Goal: Task Accomplishment & Management: Use online tool/utility

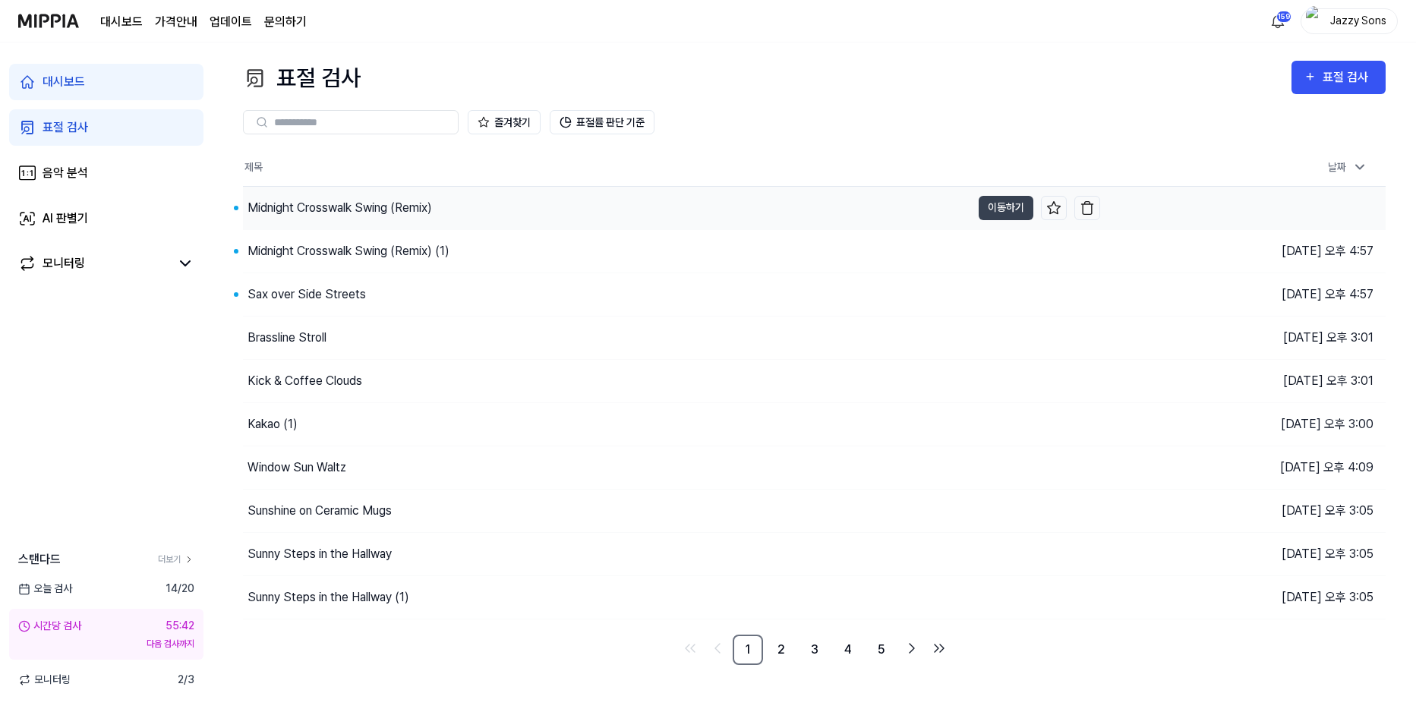
click at [333, 208] on div "Midnight Crosswalk Swing (Remix)" at bounding box center [340, 208] width 185 height 18
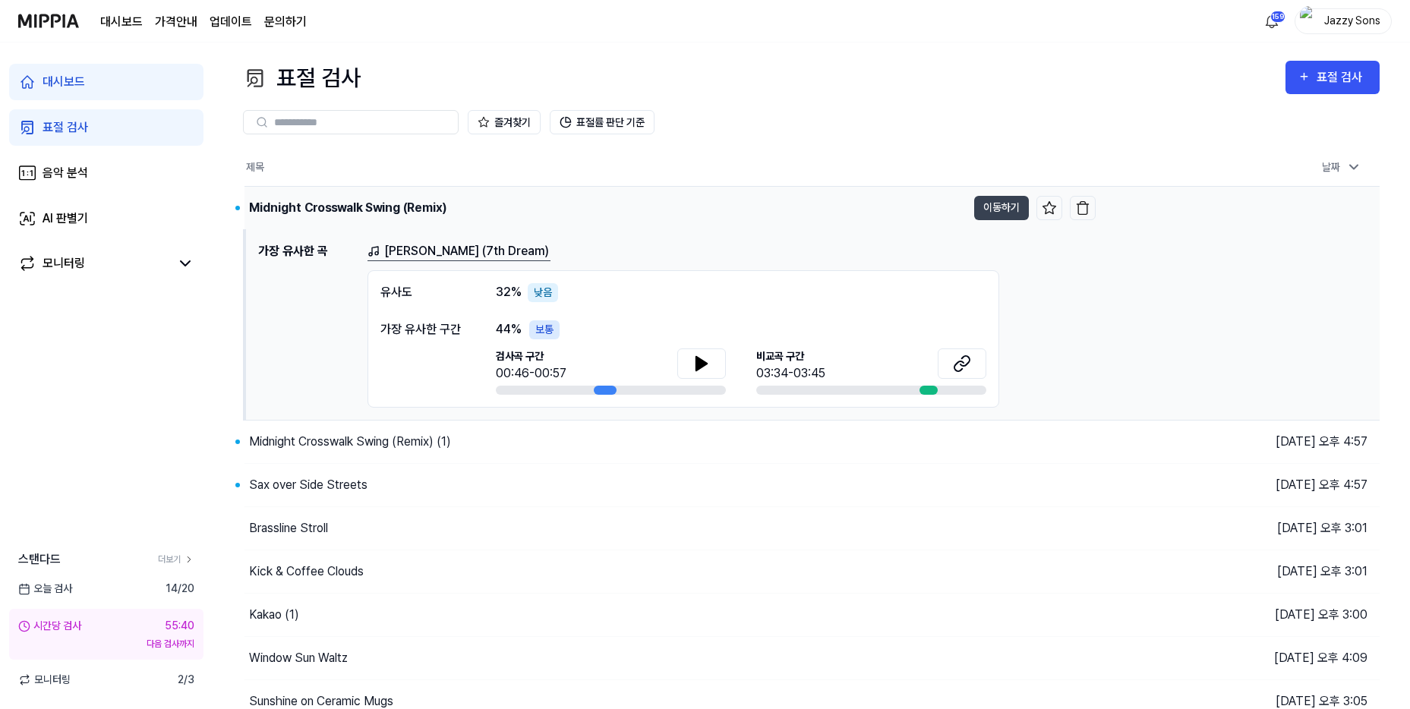
click at [341, 206] on div "Midnight Crosswalk Swing (Remix)" at bounding box center [347, 208] width 197 height 18
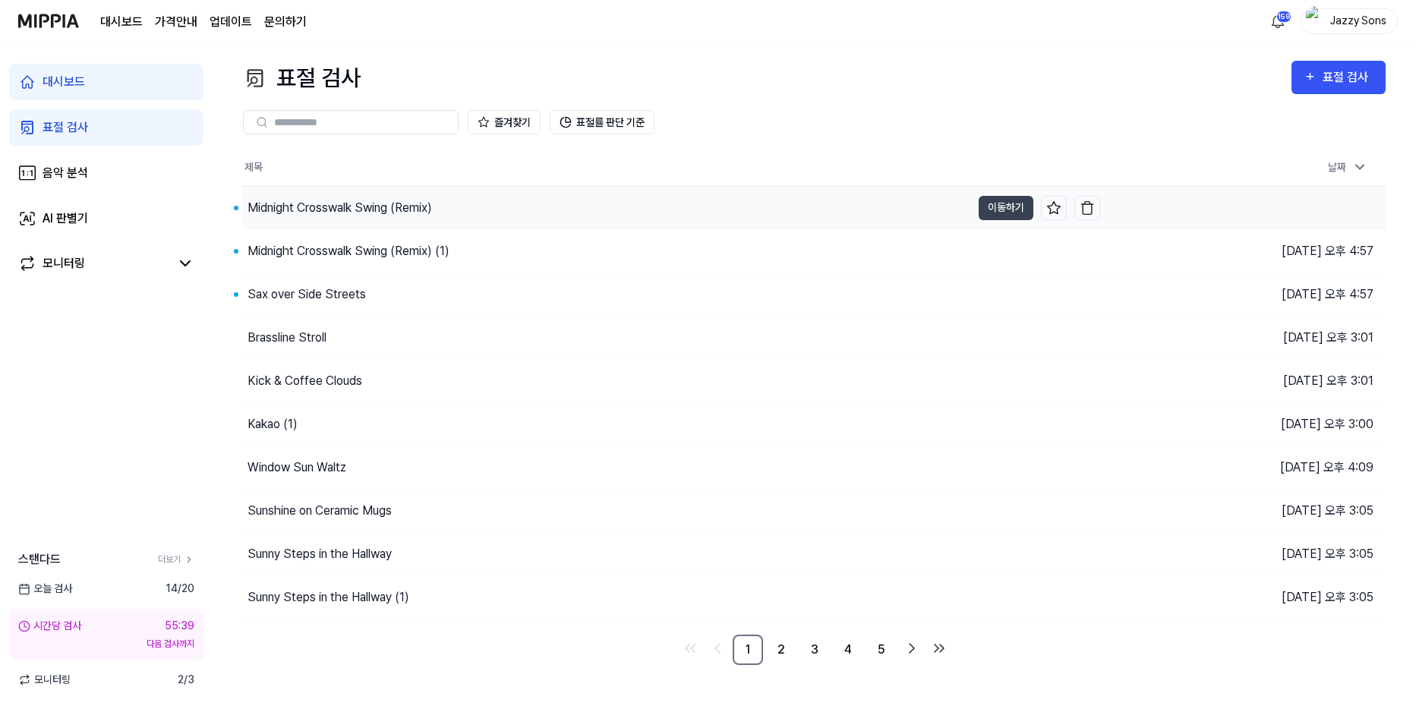
click at [341, 206] on div "Midnight Crosswalk Swing (Remix)" at bounding box center [340, 208] width 185 height 18
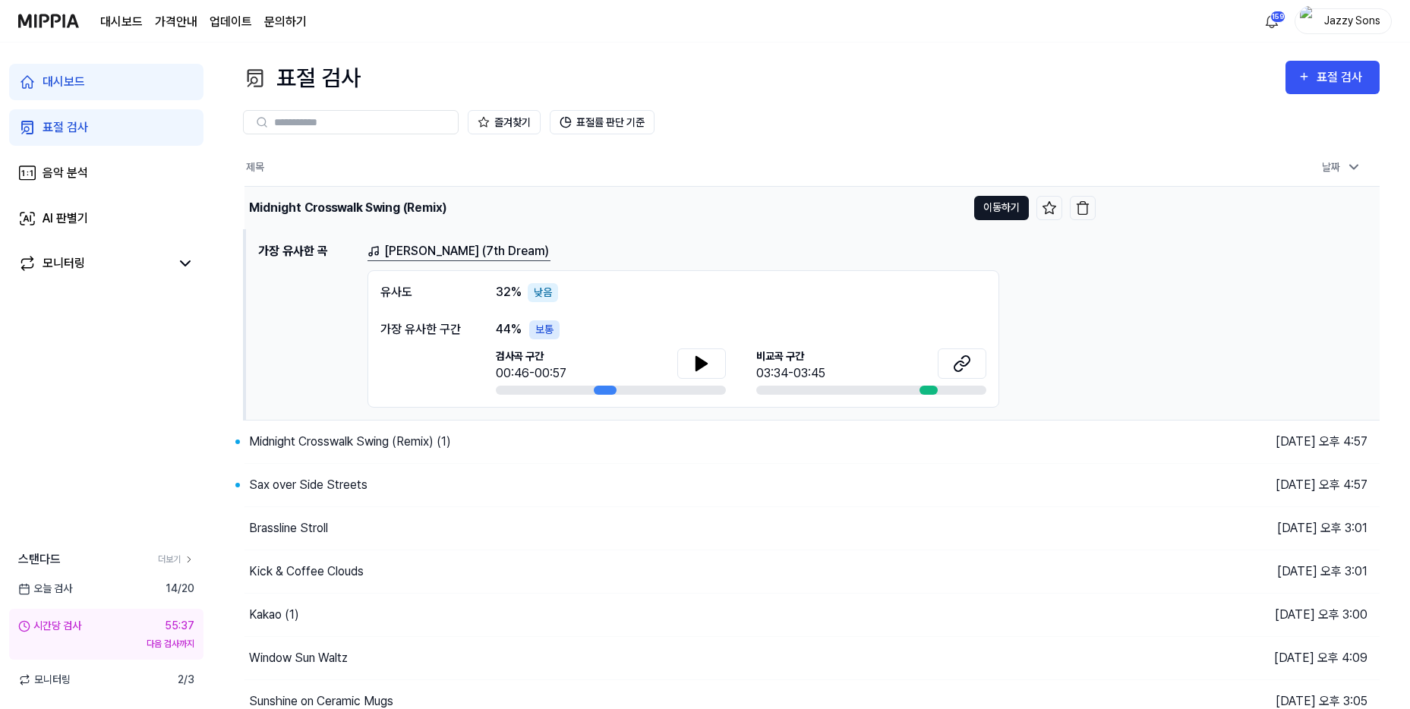
click at [987, 201] on button "이동하기" at bounding box center [1001, 208] width 55 height 24
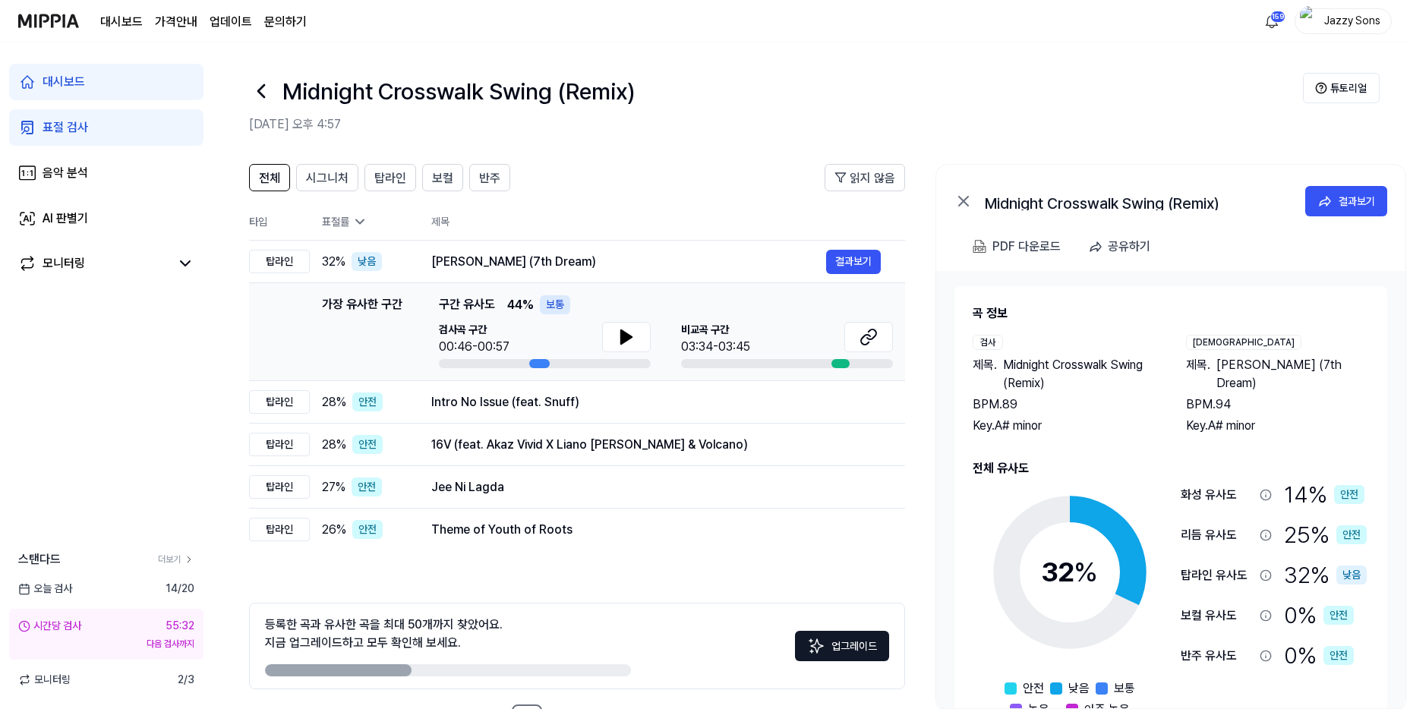
click at [80, 130] on div "표절 검사" at bounding box center [66, 127] width 46 height 18
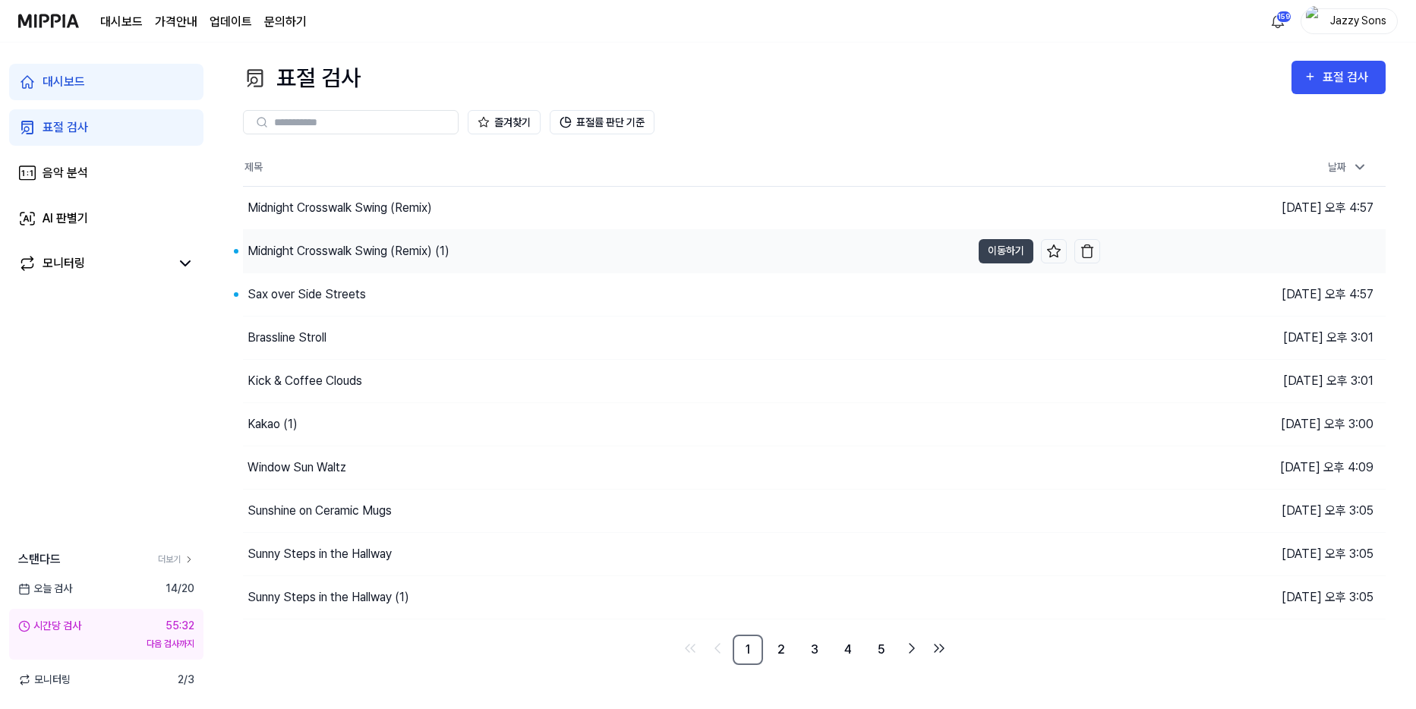
click at [307, 254] on div "Midnight Crosswalk Swing (Remix) (1)" at bounding box center [349, 251] width 202 height 18
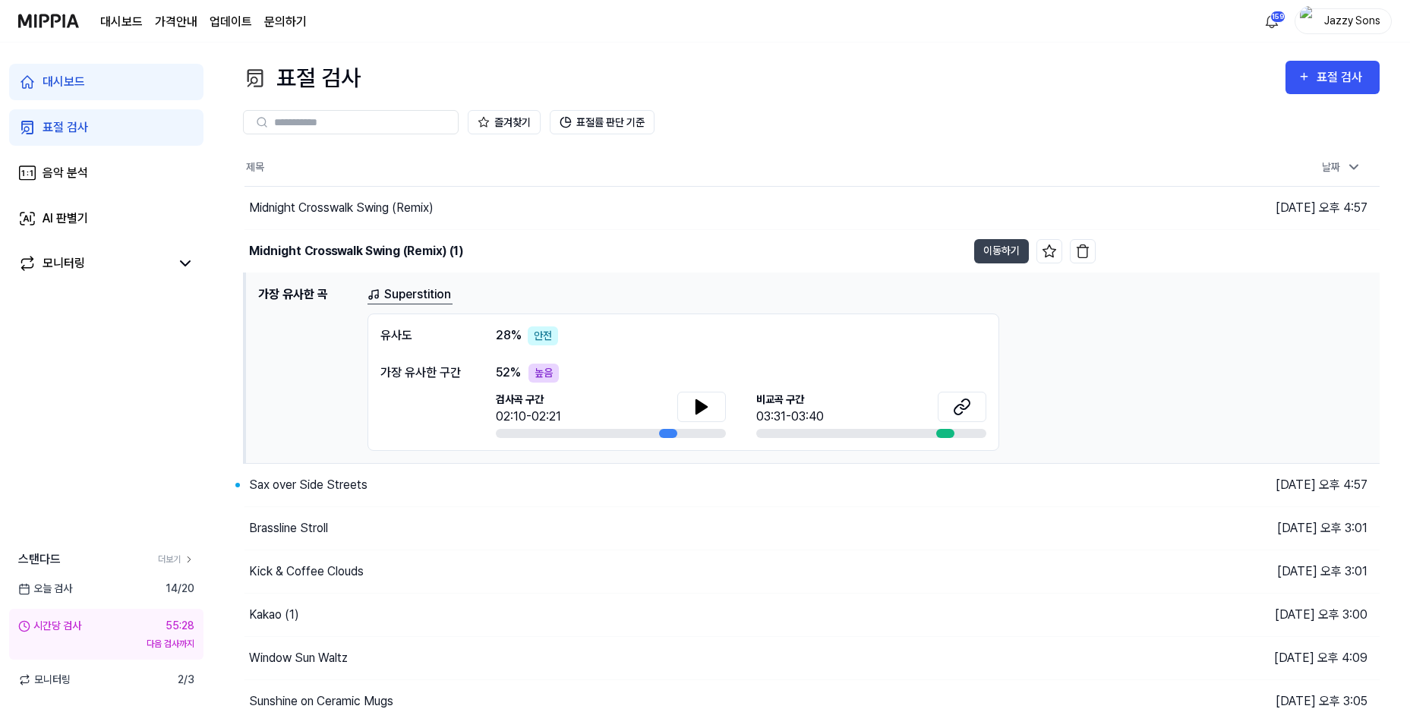
click at [101, 126] on link "표절 검사" at bounding box center [106, 127] width 194 height 36
click at [355, 492] on div "Sax over Side Streets" at bounding box center [308, 485] width 118 height 18
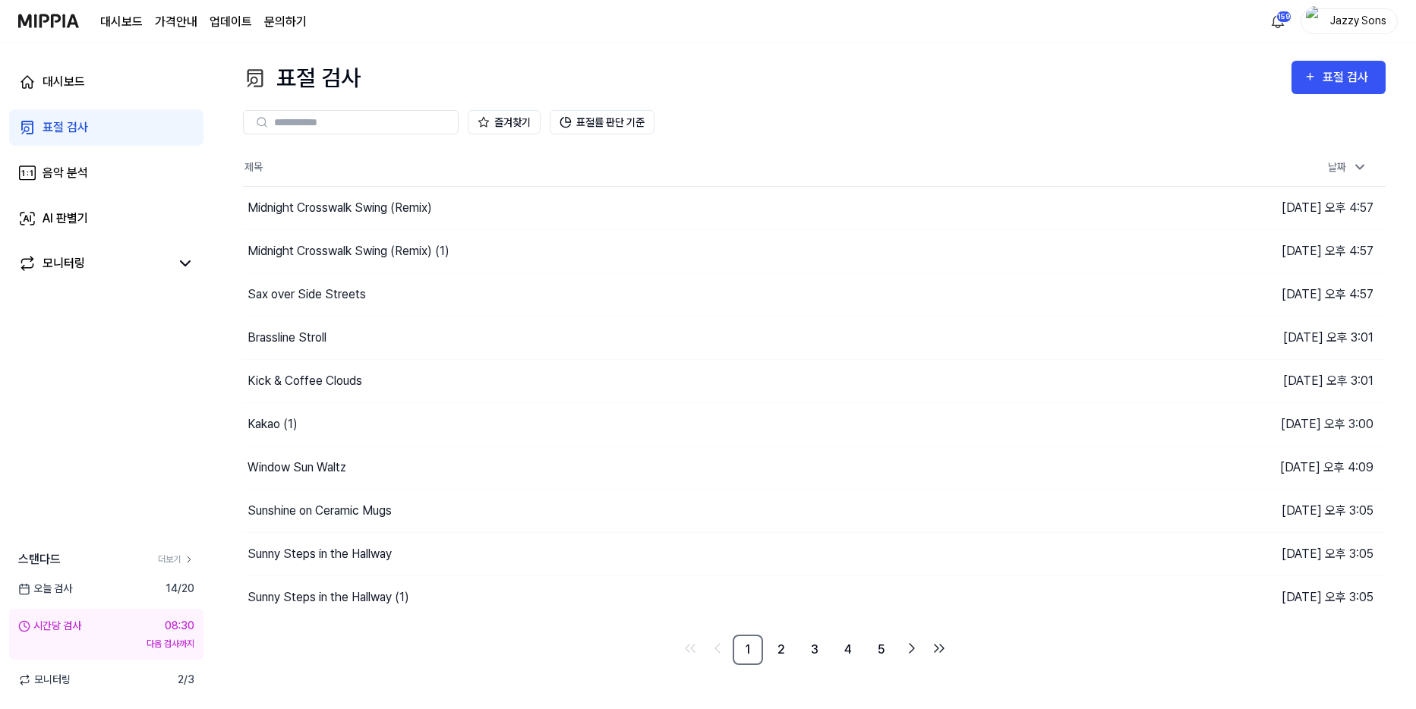
click at [55, 120] on div "표절 검사" at bounding box center [66, 127] width 46 height 18
click at [62, 130] on div "표절 검사" at bounding box center [66, 127] width 46 height 18
click at [65, 157] on link "음악 분석" at bounding box center [106, 173] width 194 height 36
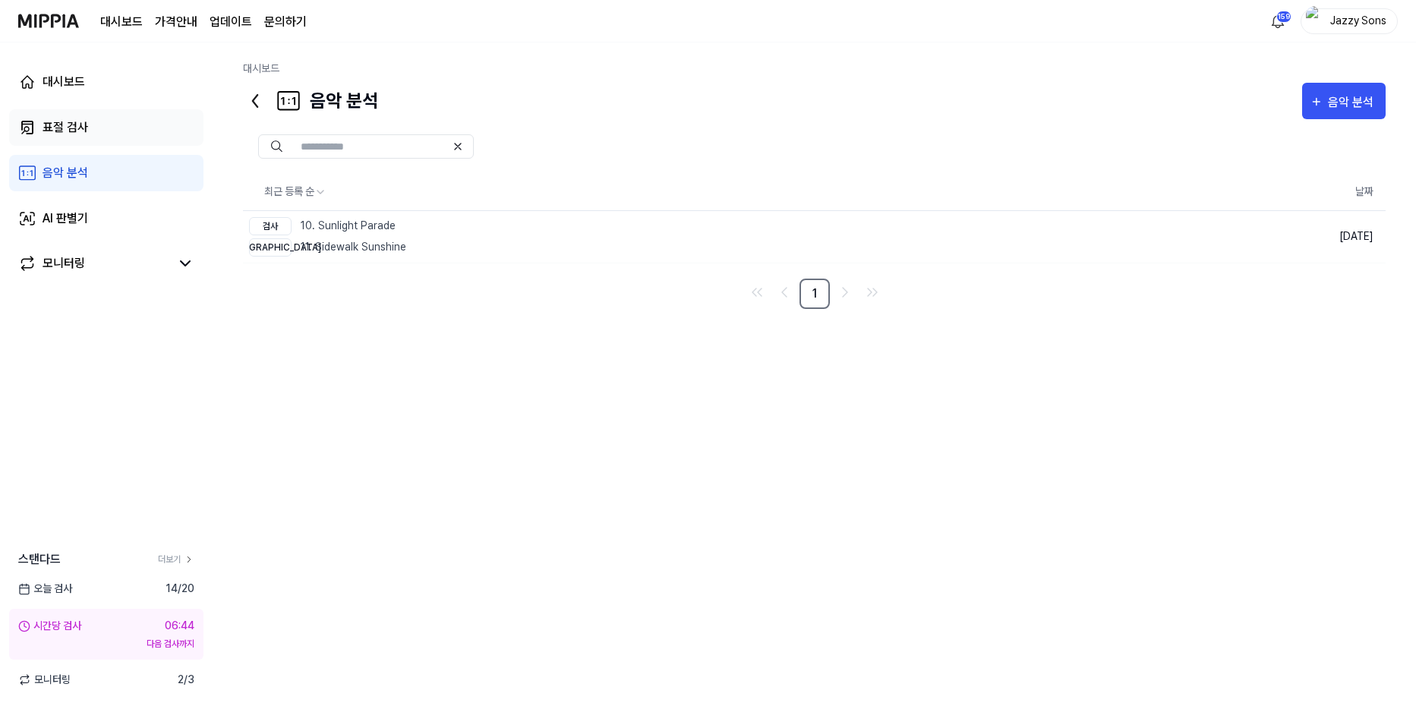
click at [78, 128] on div "표절 검사" at bounding box center [66, 127] width 46 height 18
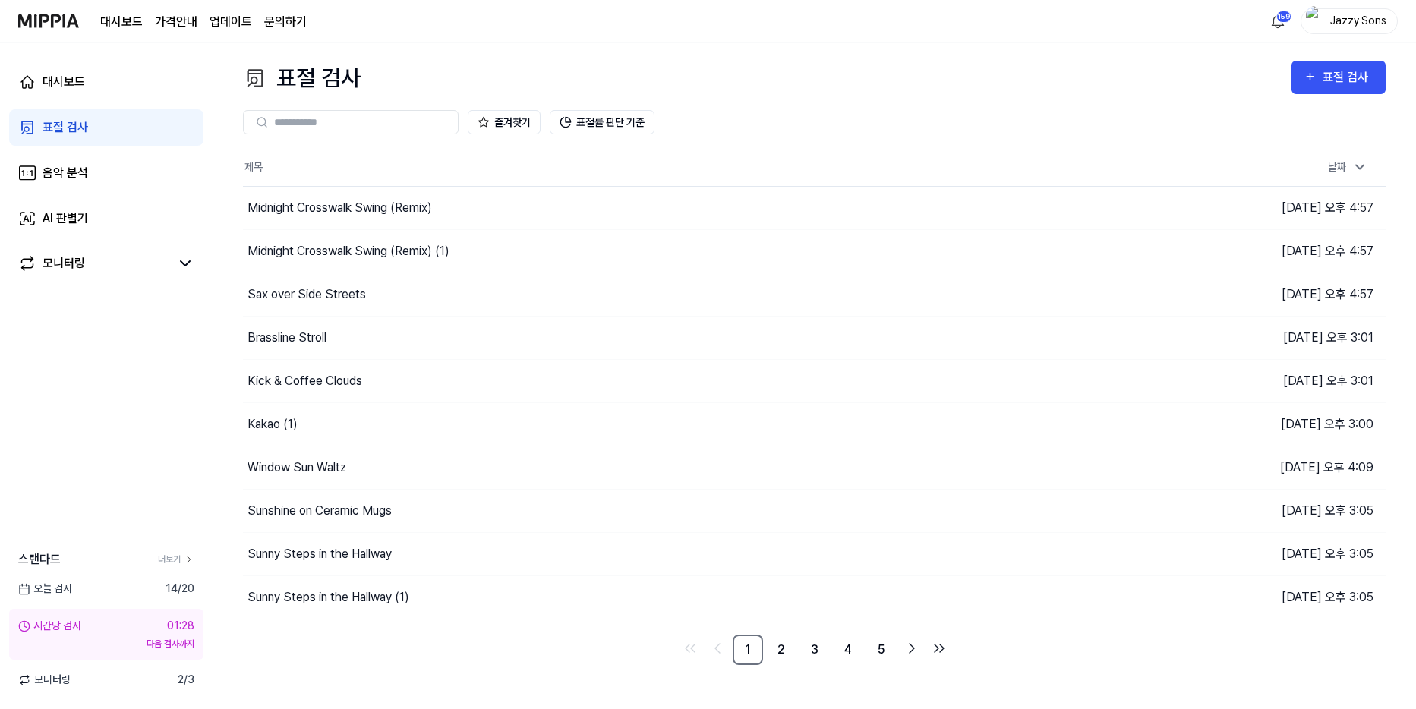
click at [68, 135] on div "표절 검사" at bounding box center [66, 127] width 46 height 18
click at [71, 133] on div "표절 검사" at bounding box center [66, 127] width 46 height 18
click at [128, 473] on div "대시보드 표절 검사 음악 분석 AI 판별기 모니터링 스탠다드 더보기 오늘 검사 14 / 20 시간당 검사 00:09 다음 검사까지 모니터링 2…" at bounding box center [106, 376] width 213 height 667
click at [83, 127] on div "표절 검사" at bounding box center [66, 127] width 46 height 18
click at [51, 133] on div "표절 검사" at bounding box center [66, 127] width 46 height 18
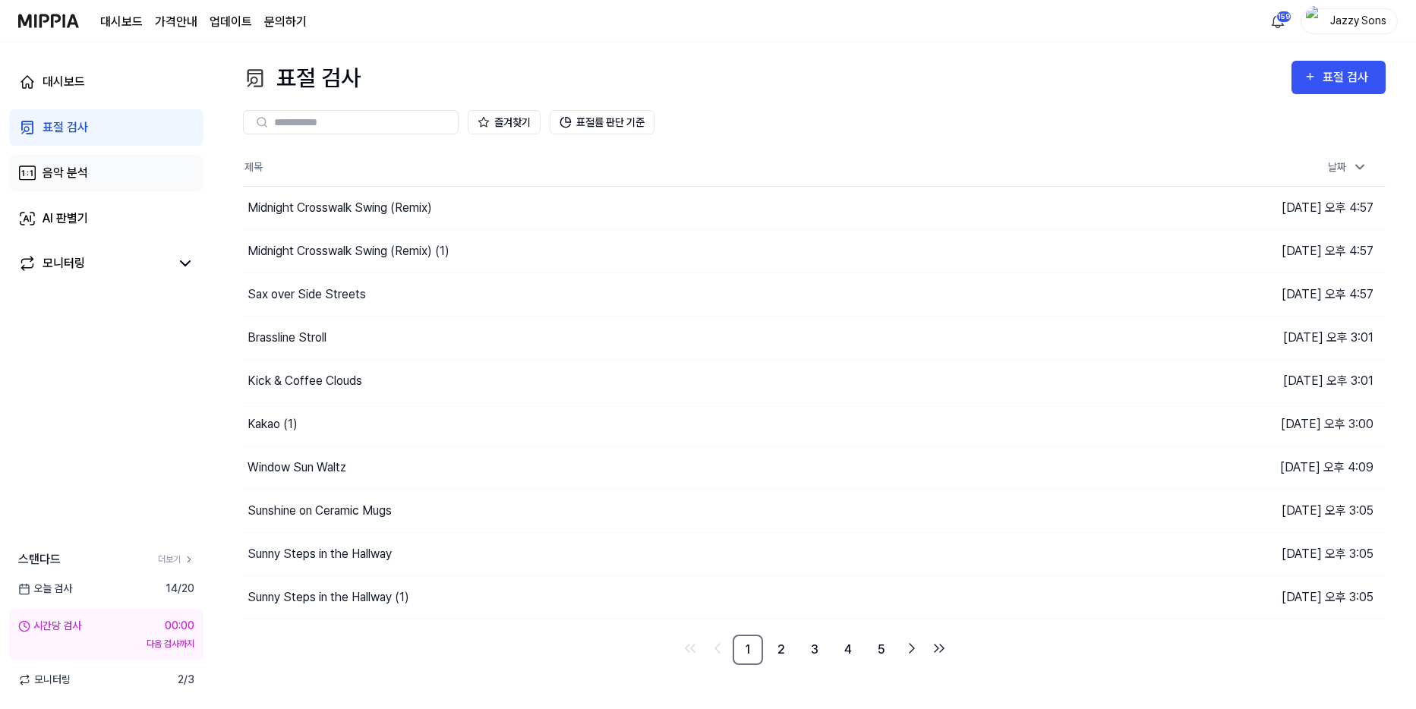
click at [68, 163] on link "음악 분석" at bounding box center [106, 173] width 194 height 36
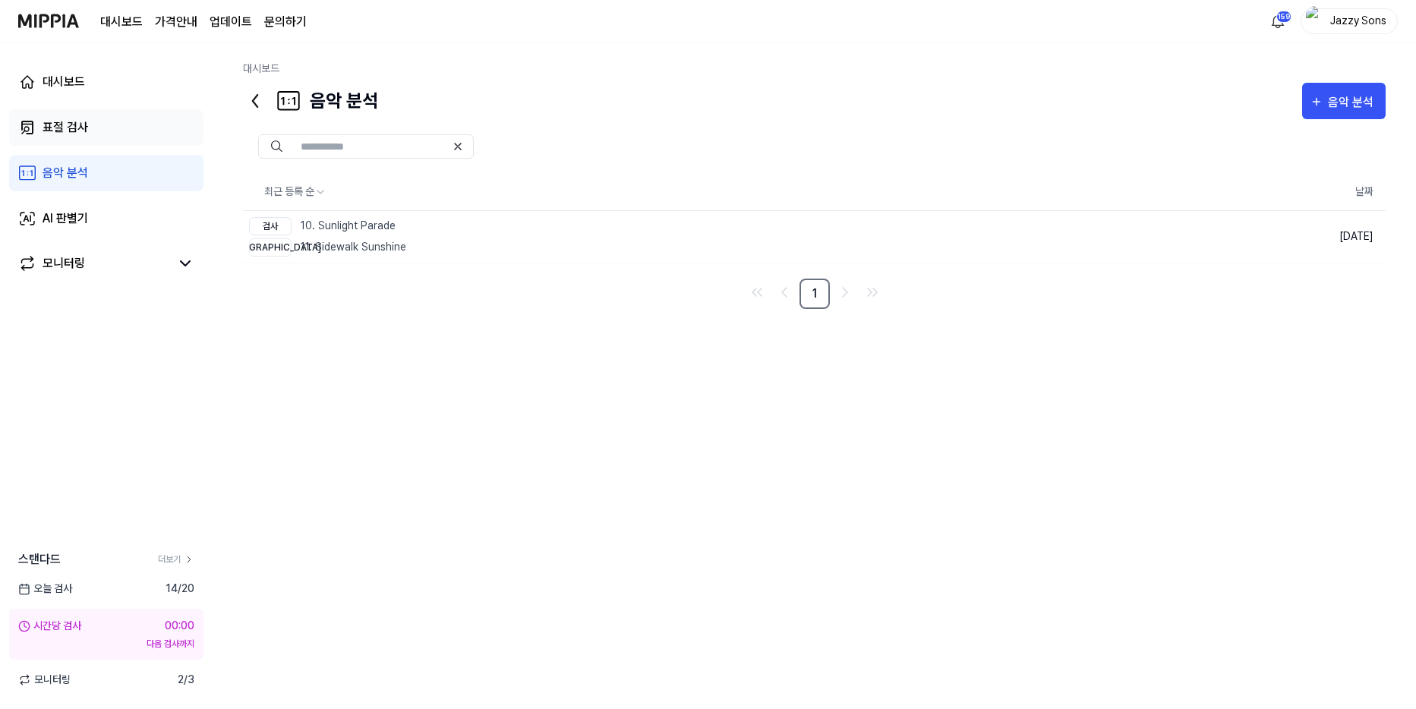
click at [48, 124] on div "표절 검사" at bounding box center [66, 127] width 46 height 18
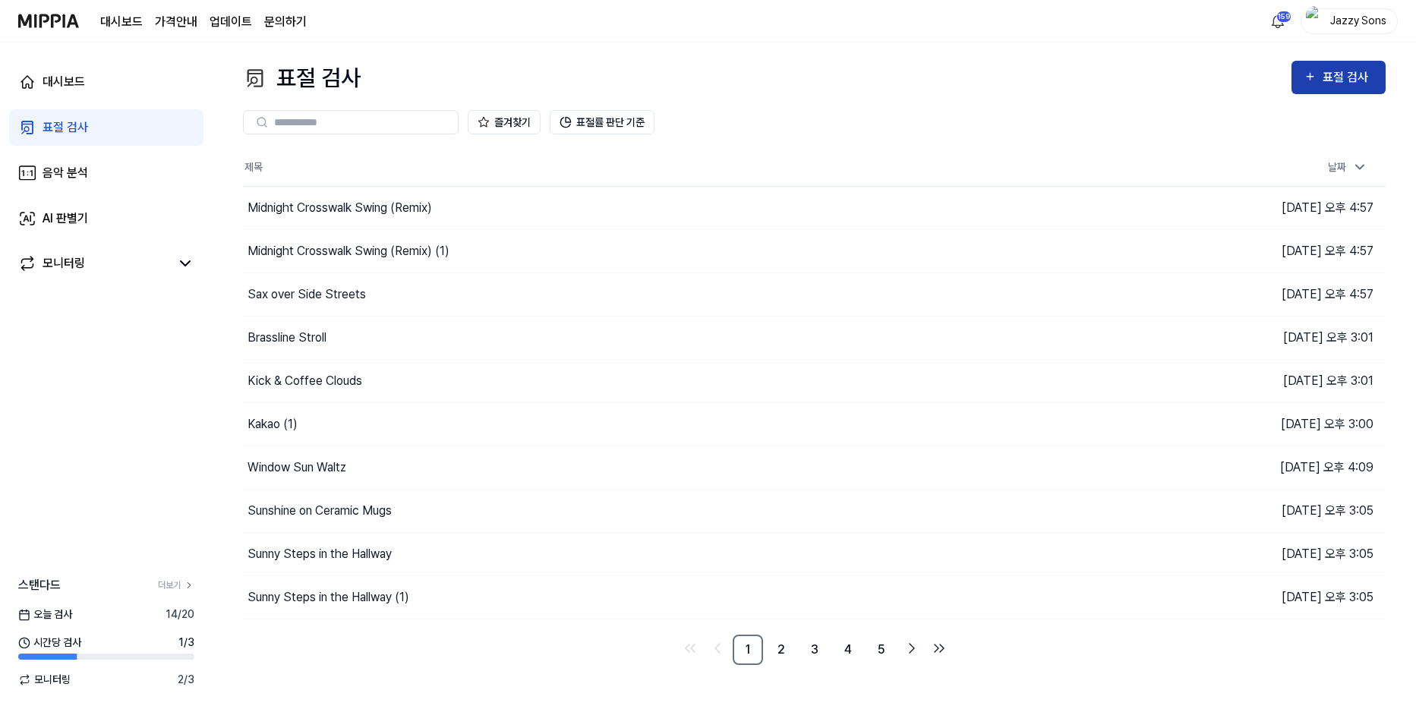
click at [1349, 73] on div "표절 검사" at bounding box center [1348, 78] width 51 height 20
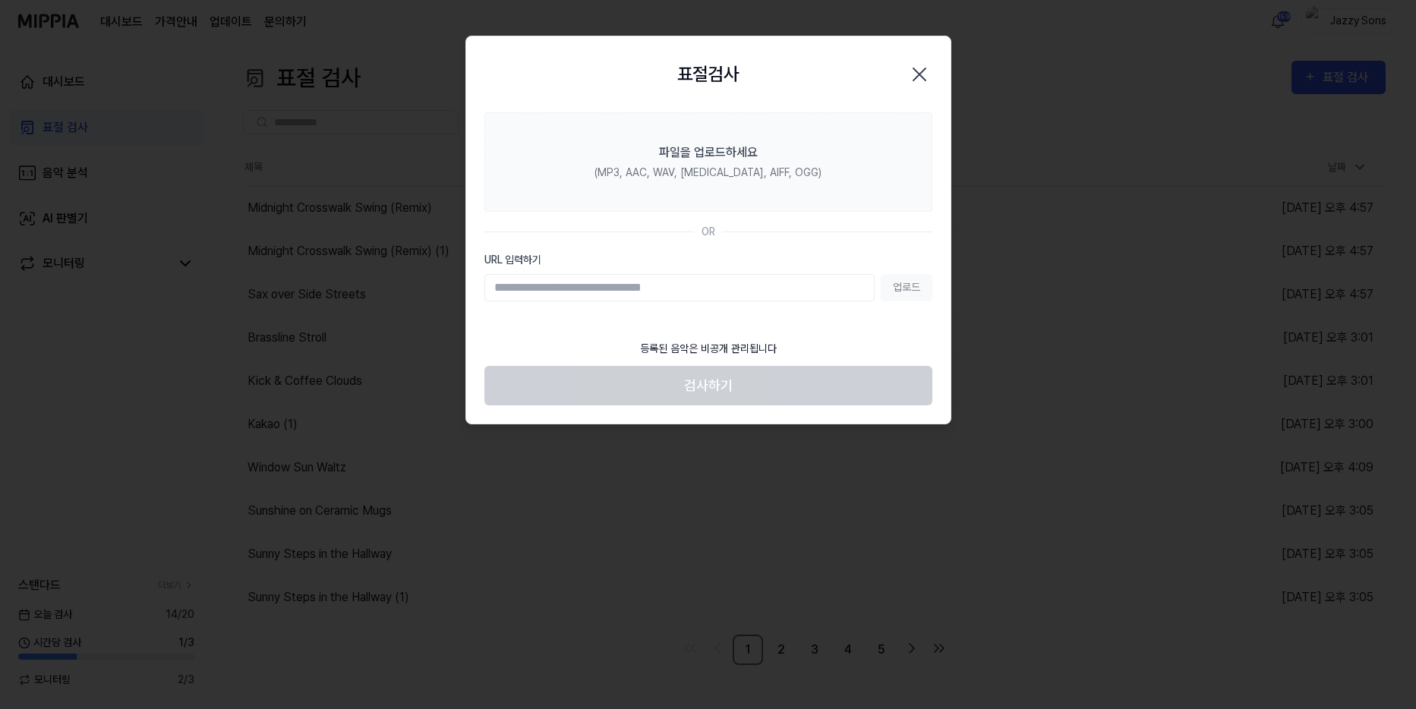
click at [91, 705] on div at bounding box center [708, 354] width 1416 height 709
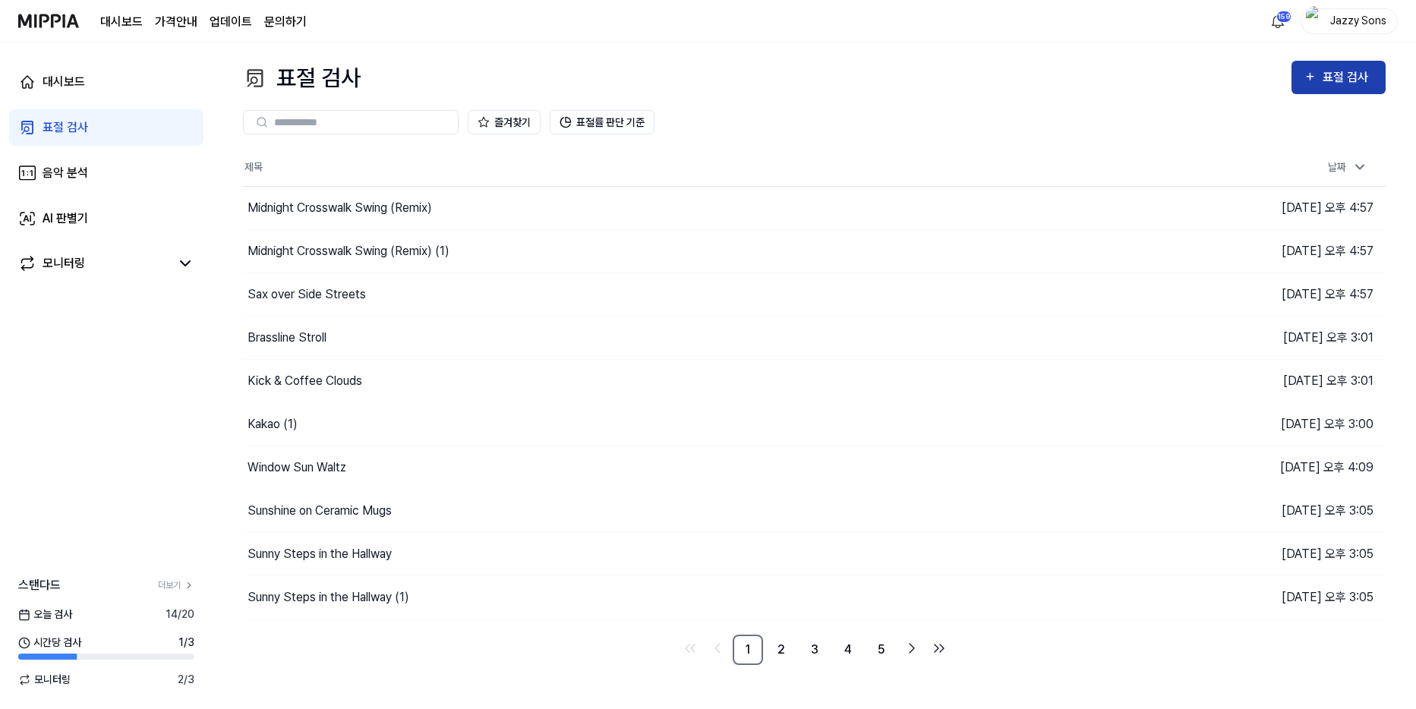
click at [1329, 74] on div "표절 검사" at bounding box center [1348, 78] width 51 height 20
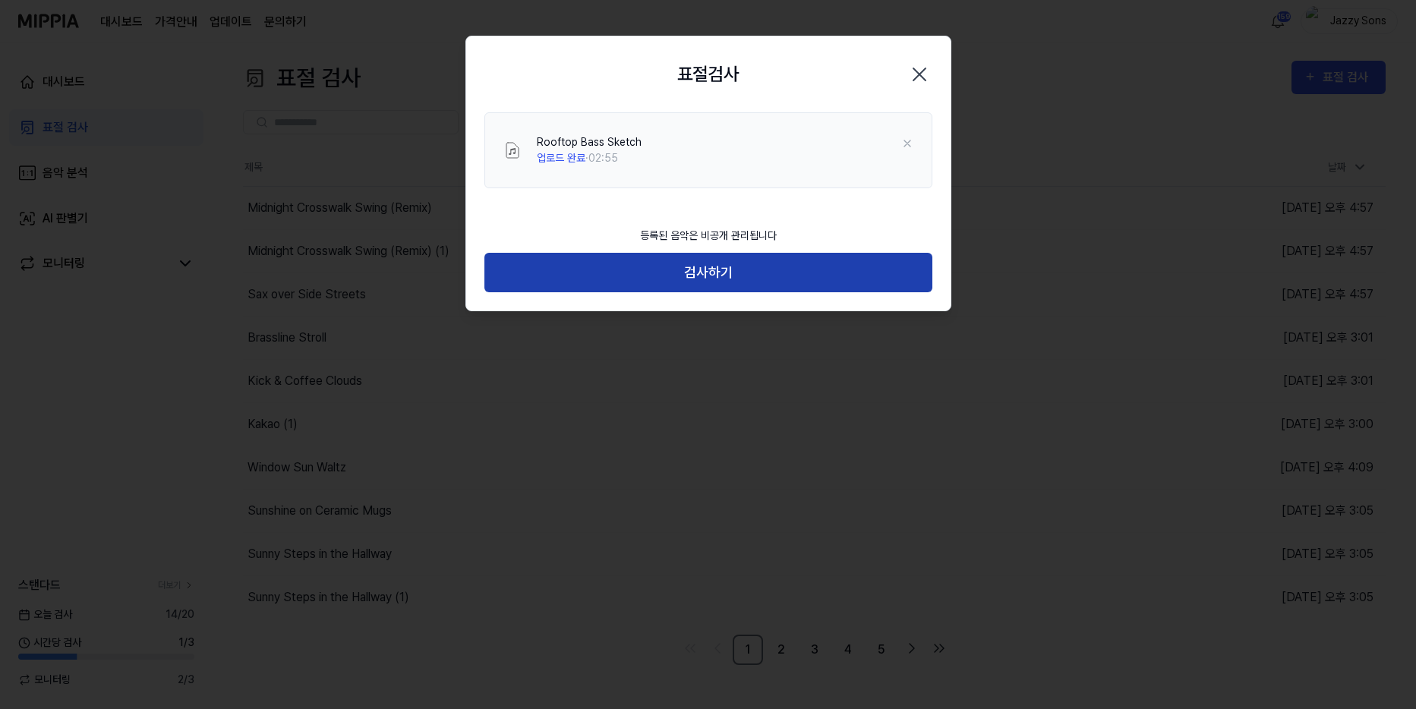
click at [708, 257] on button "검사하기" at bounding box center [709, 273] width 448 height 40
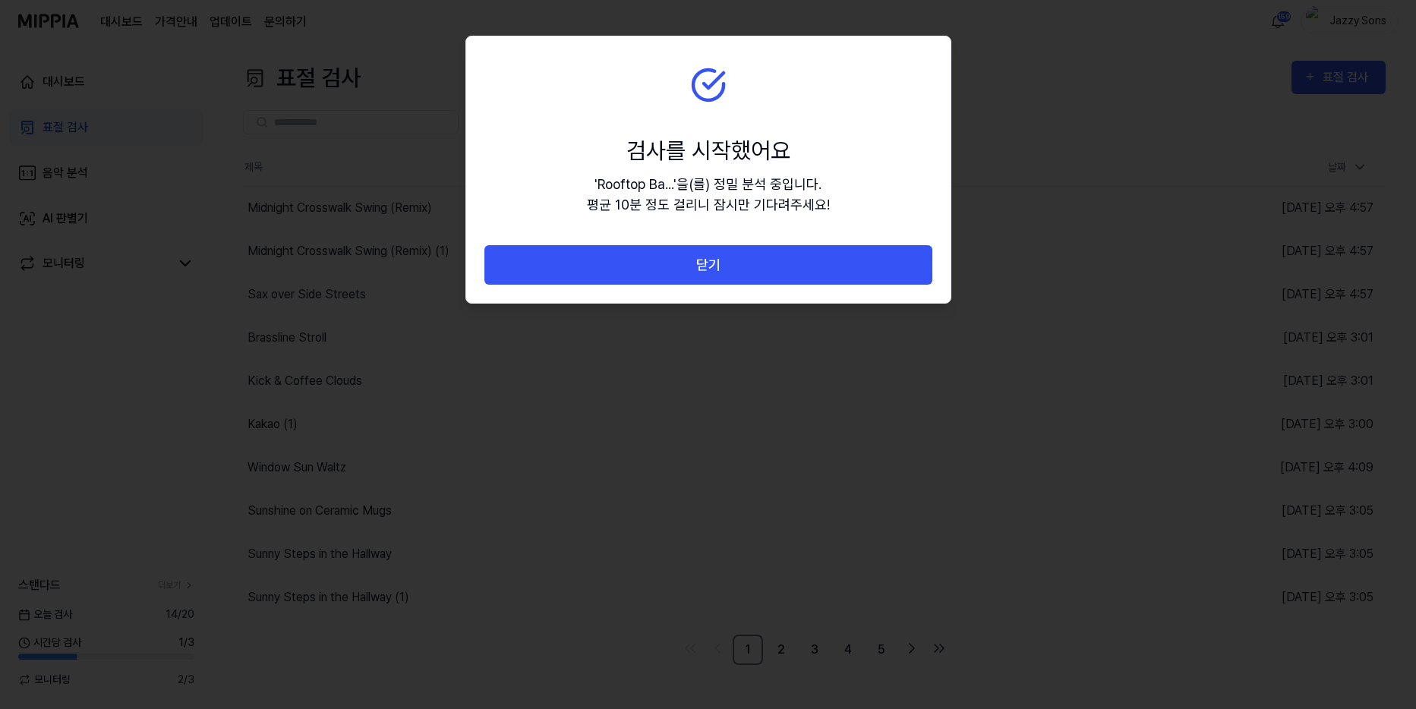
click at [748, 257] on button "닫기" at bounding box center [709, 265] width 448 height 40
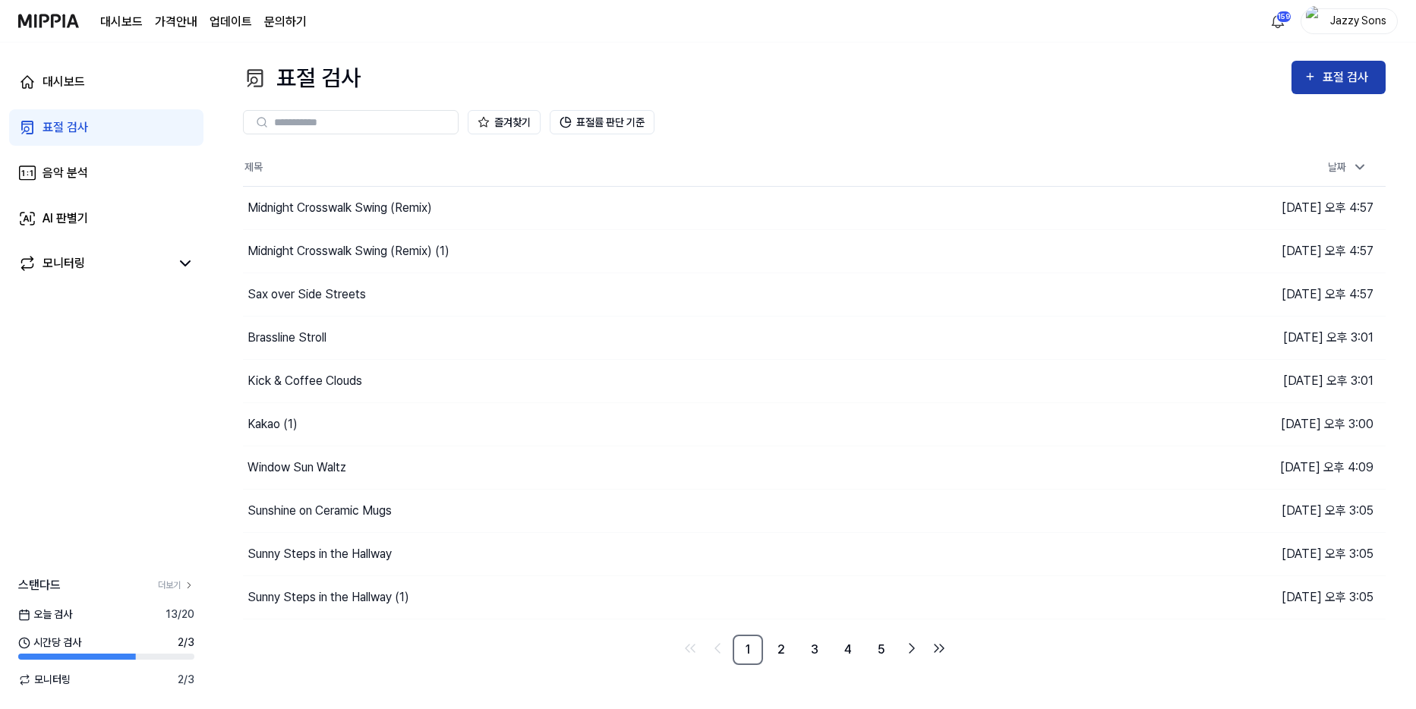
click at [1331, 82] on div "표절 검사" at bounding box center [1348, 78] width 51 height 20
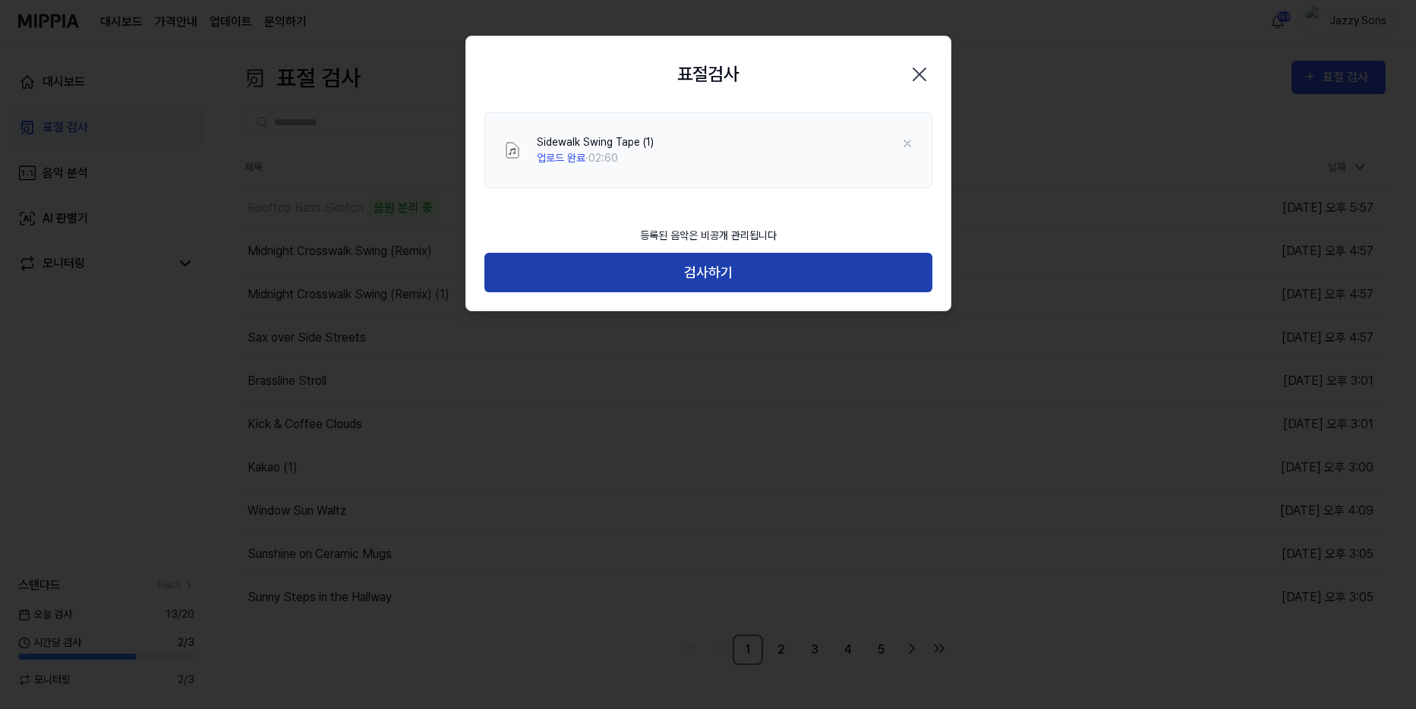
click at [707, 260] on button "검사하기" at bounding box center [709, 273] width 448 height 40
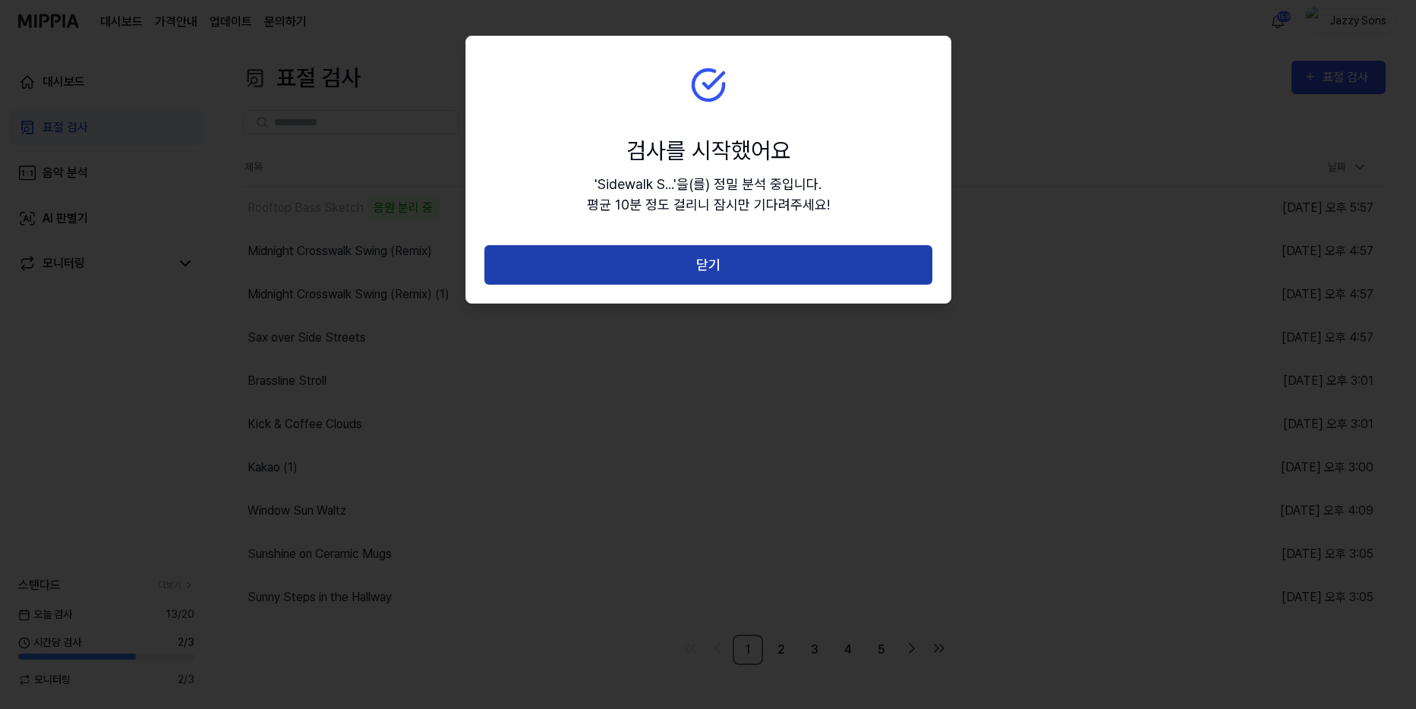
click at [744, 265] on button "닫기" at bounding box center [709, 265] width 448 height 40
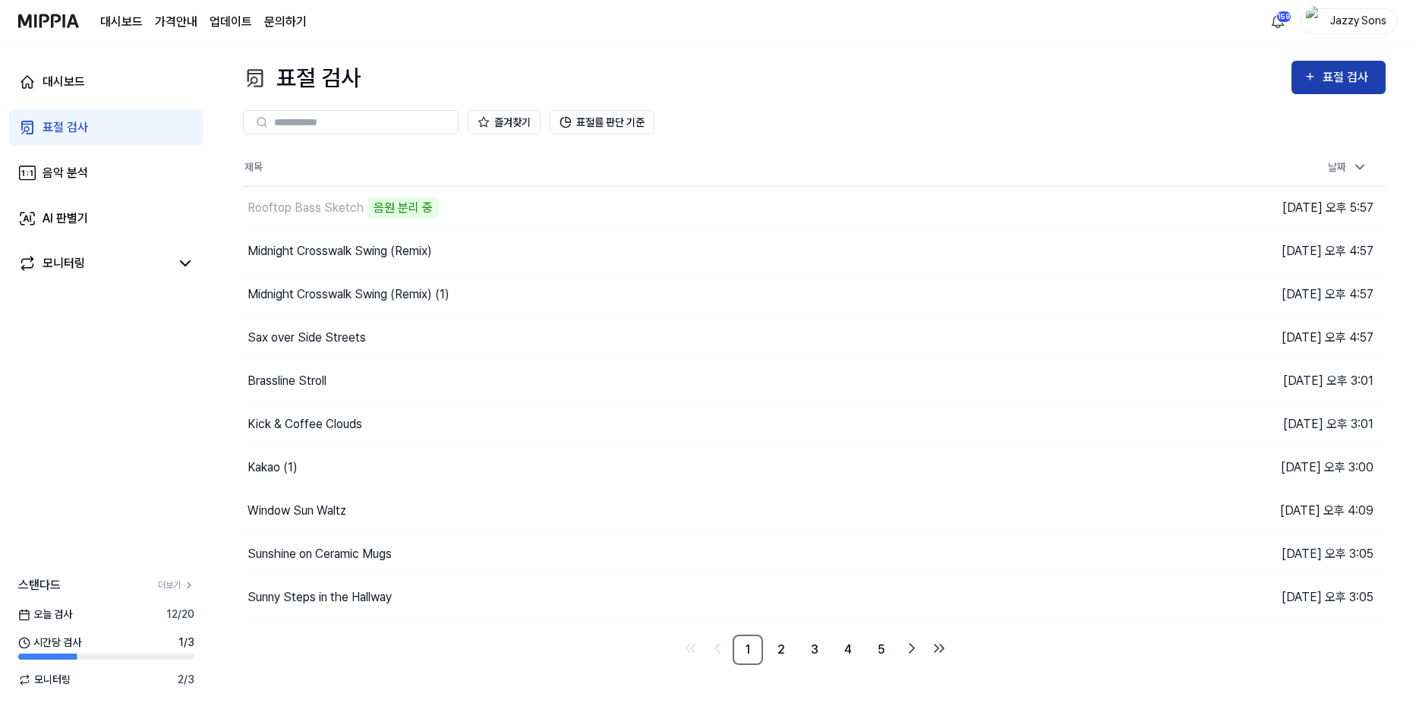
click at [1357, 87] on div "표절 검사" at bounding box center [1348, 78] width 51 height 20
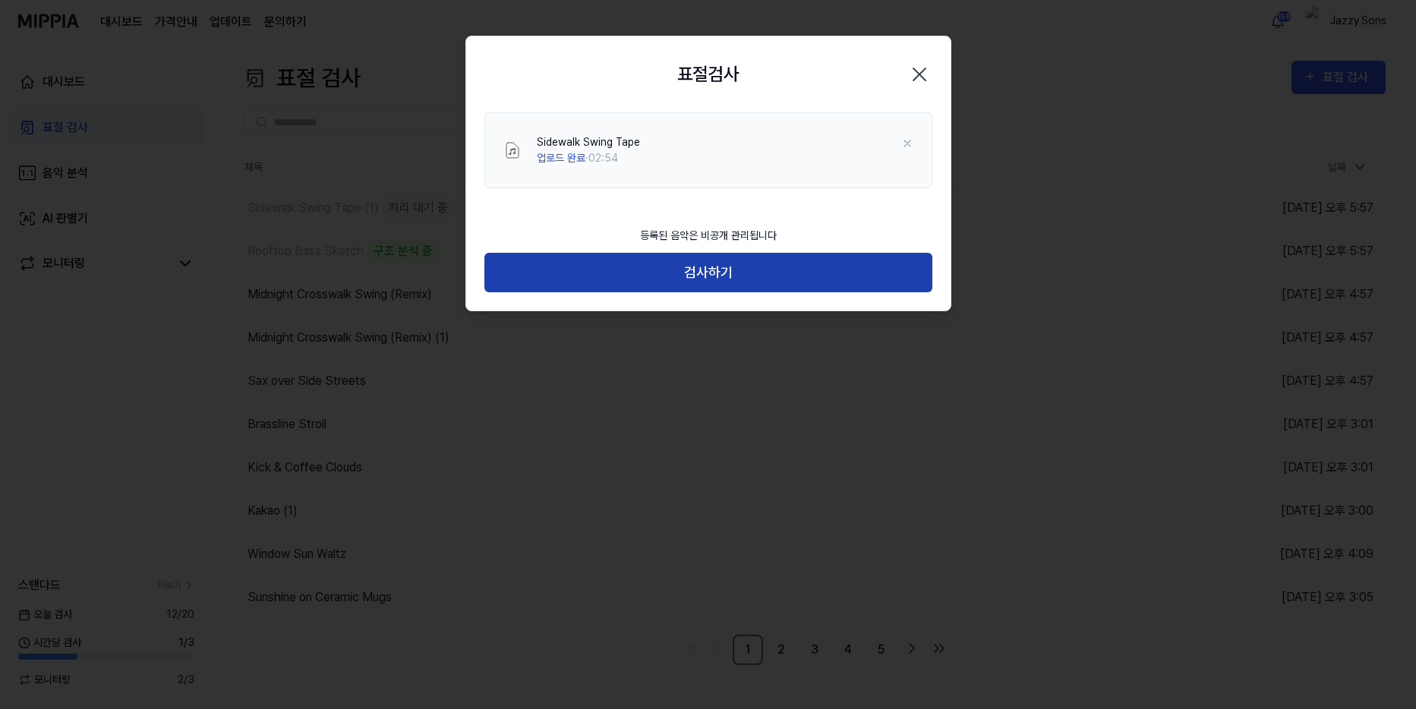
click at [702, 268] on button "검사하기" at bounding box center [709, 273] width 448 height 40
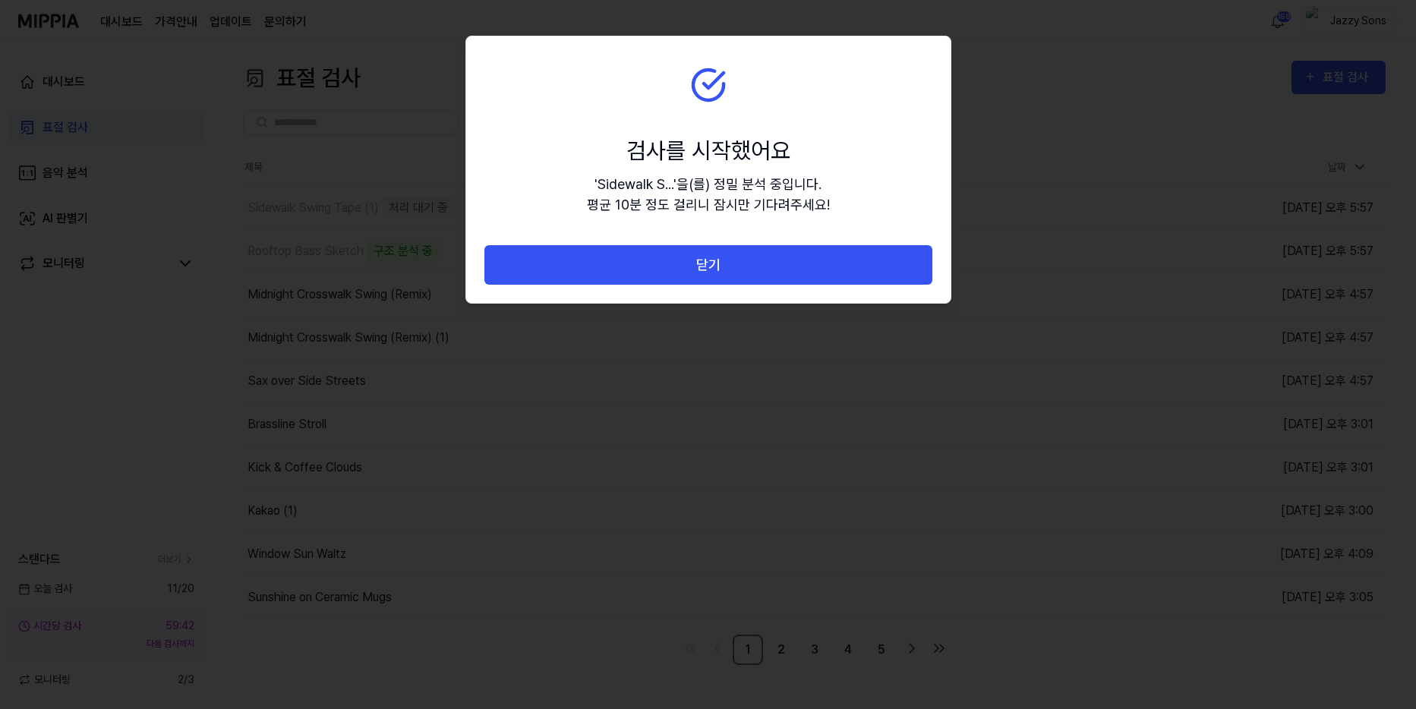
click at [808, 228] on section "검사를 시작했어요 ' Sidewalk S... ' 을(를) 정밀 분석 중입니다. 평균 10분 정도 걸리니 잠시만 기다려주세요!" at bounding box center [708, 140] width 485 height 209
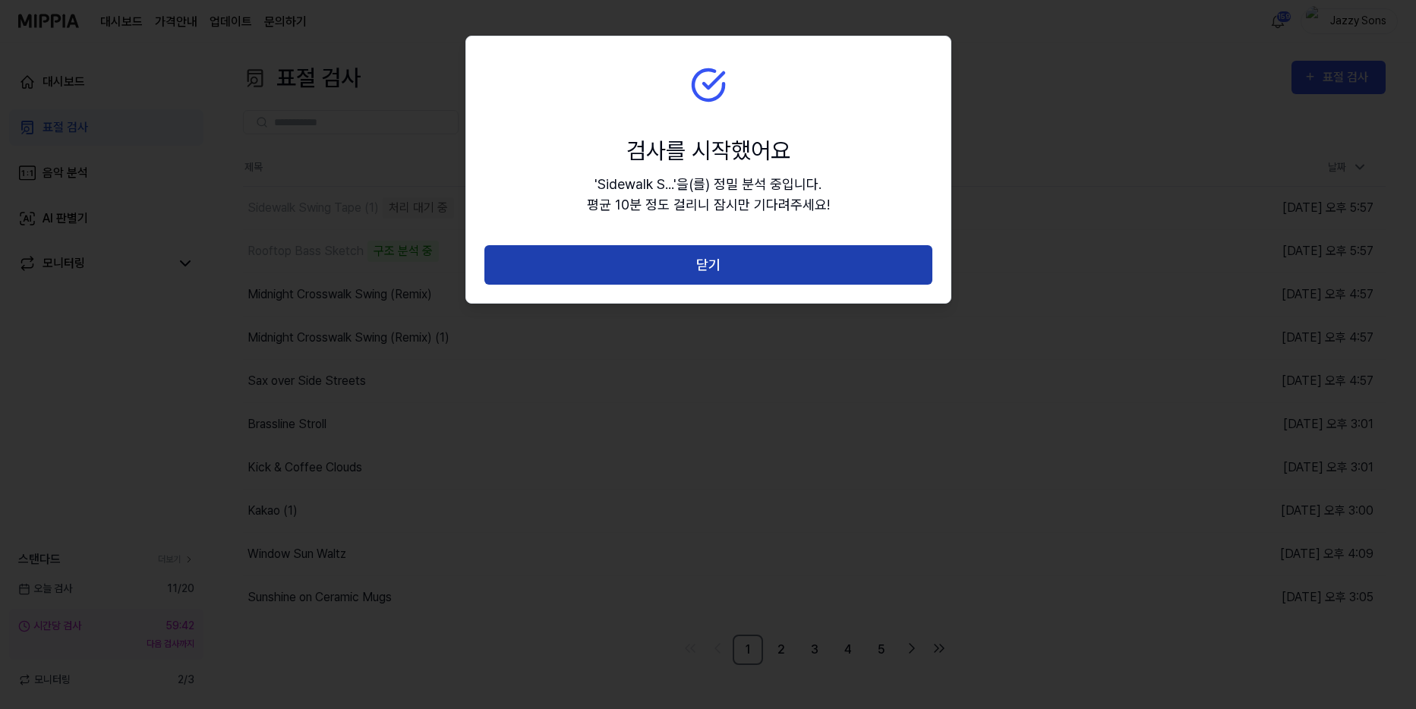
click at [795, 260] on button "닫기" at bounding box center [709, 265] width 448 height 40
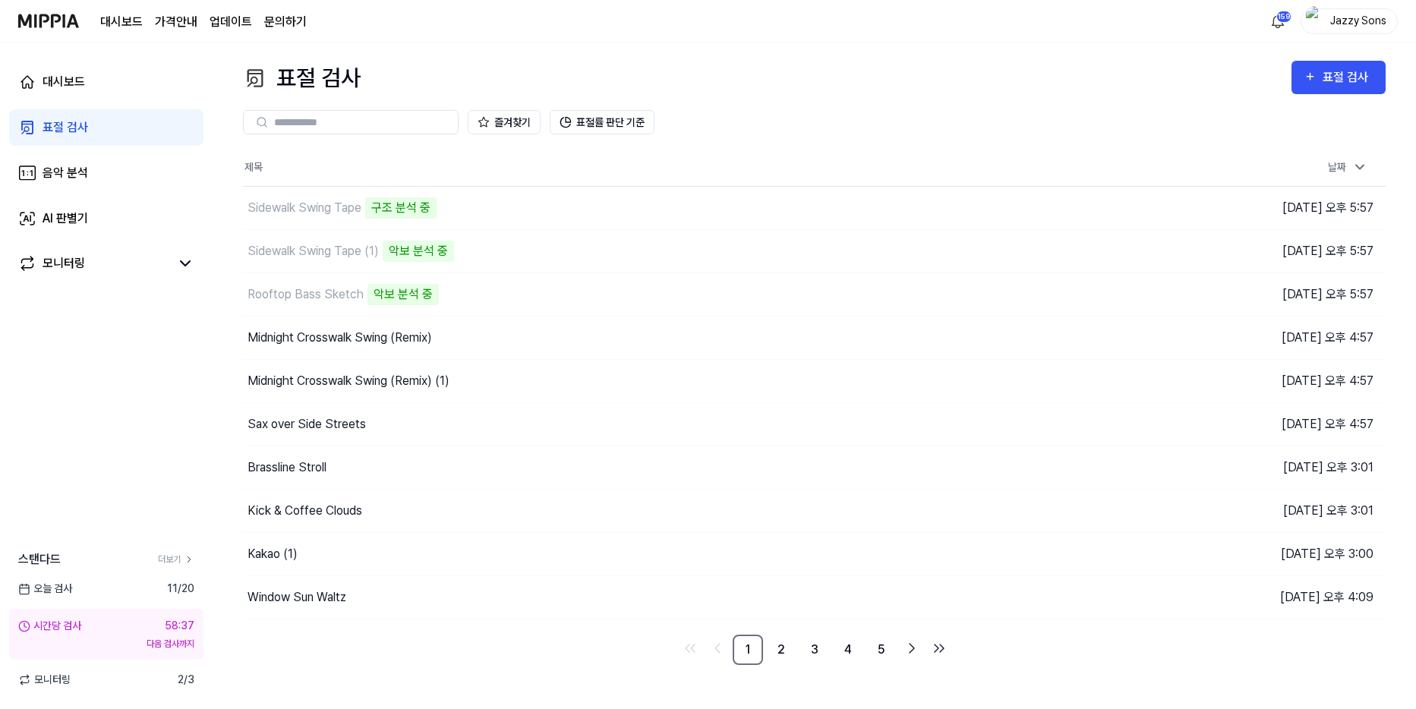
click at [75, 128] on div "표절 검사" at bounding box center [66, 127] width 46 height 18
click at [97, 180] on link "음악 분석" at bounding box center [106, 173] width 194 height 36
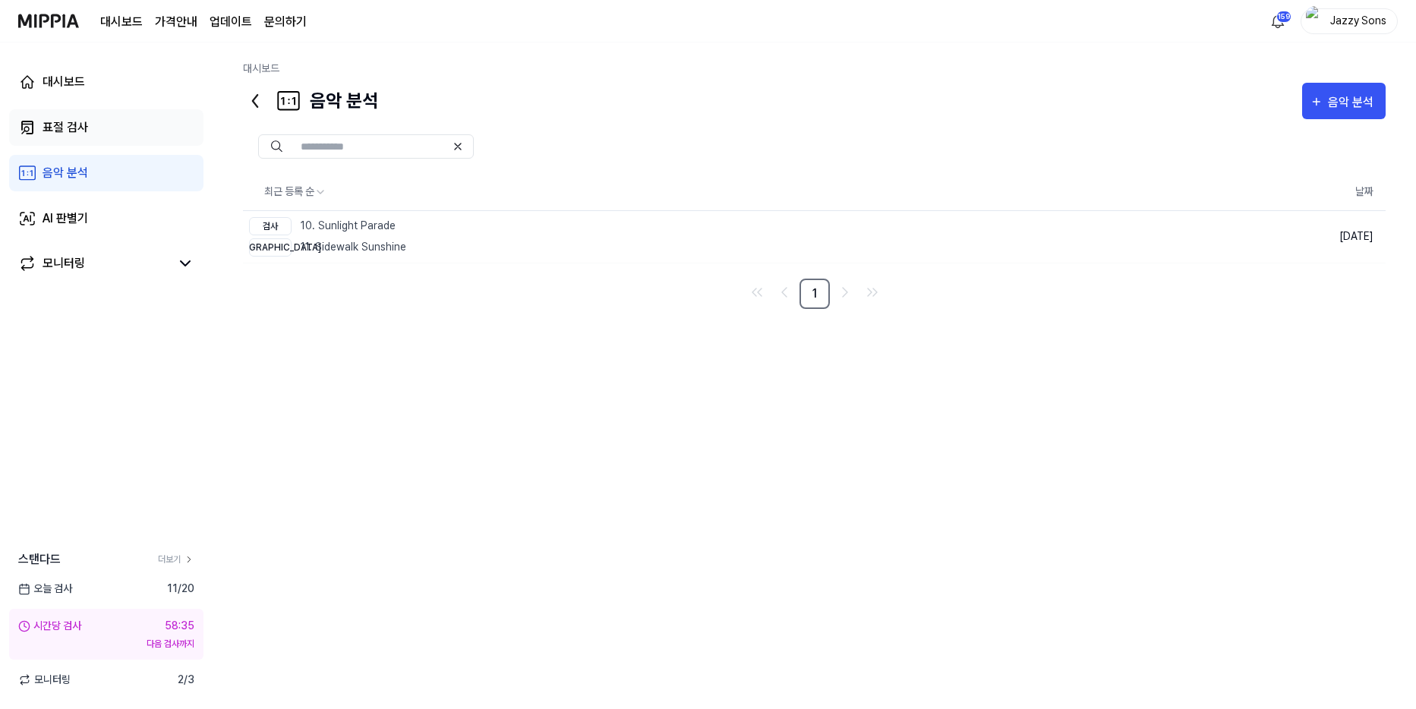
click at [79, 131] on div "표절 검사" at bounding box center [66, 127] width 46 height 18
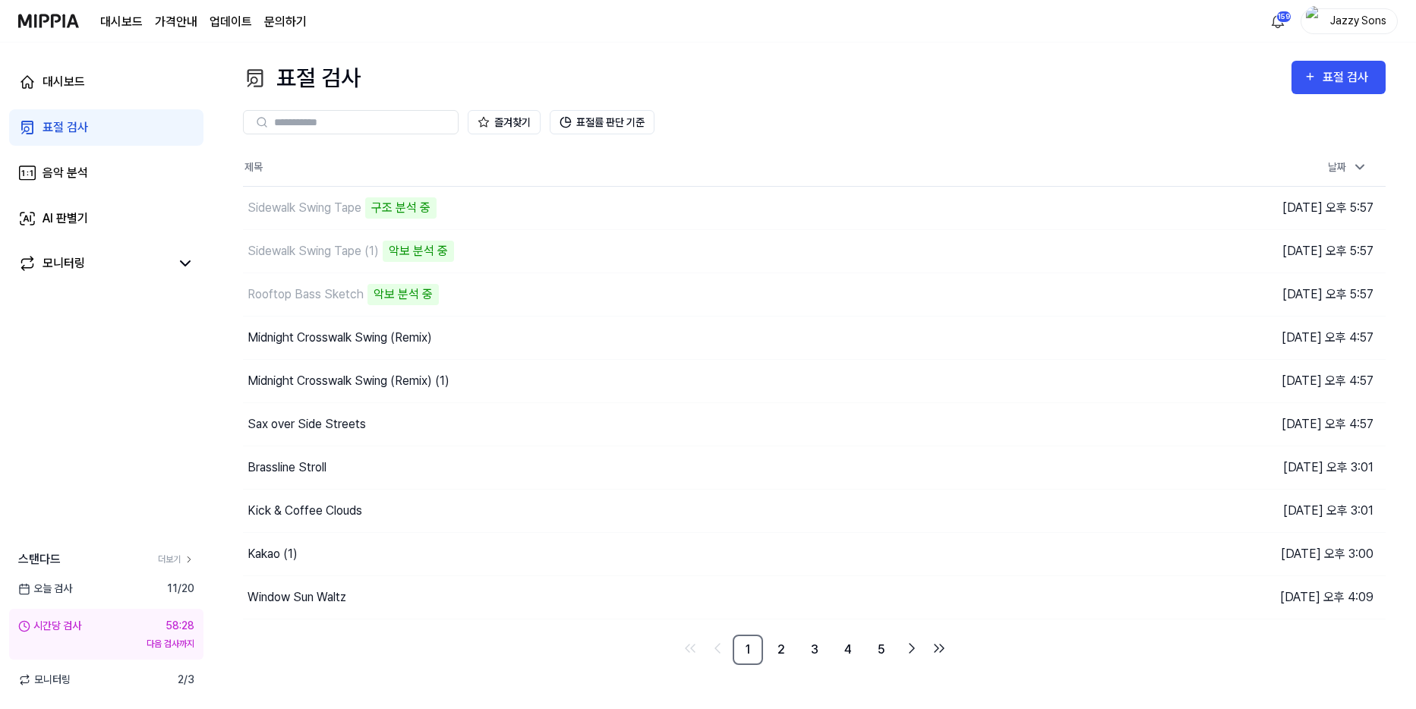
click at [785, 54] on div "표절 검사 표절 검사 표절 검사 음악 분석 AI 판별기 즐겨찾기 표절률 판단 기준 제목 날짜 Sidewalk Swing Tape 구조 분석 중…" at bounding box center [815, 376] width 1204 height 667
click at [52, 139] on link "표절 검사" at bounding box center [106, 127] width 194 height 36
click at [59, 128] on div "표절 검사" at bounding box center [66, 127] width 46 height 18
